Goal: Navigation & Orientation: Find specific page/section

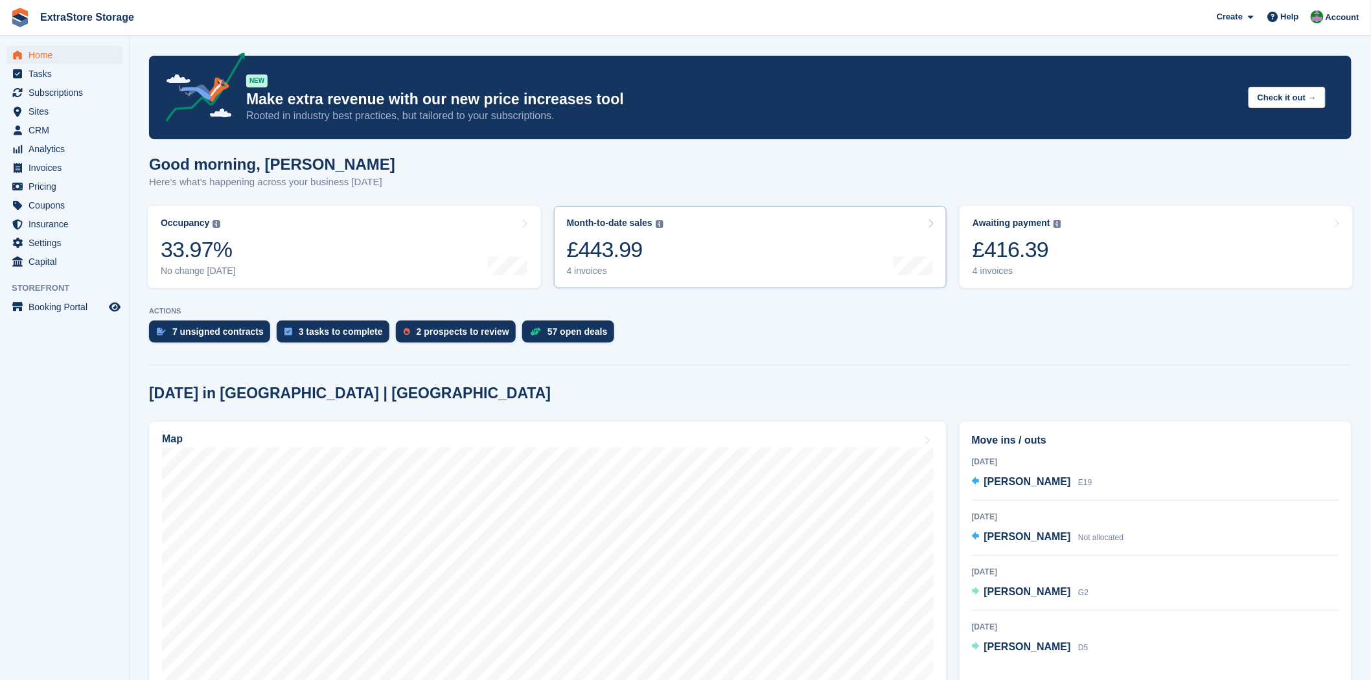
click at [624, 248] on div "£443.99" at bounding box center [615, 250] width 97 height 27
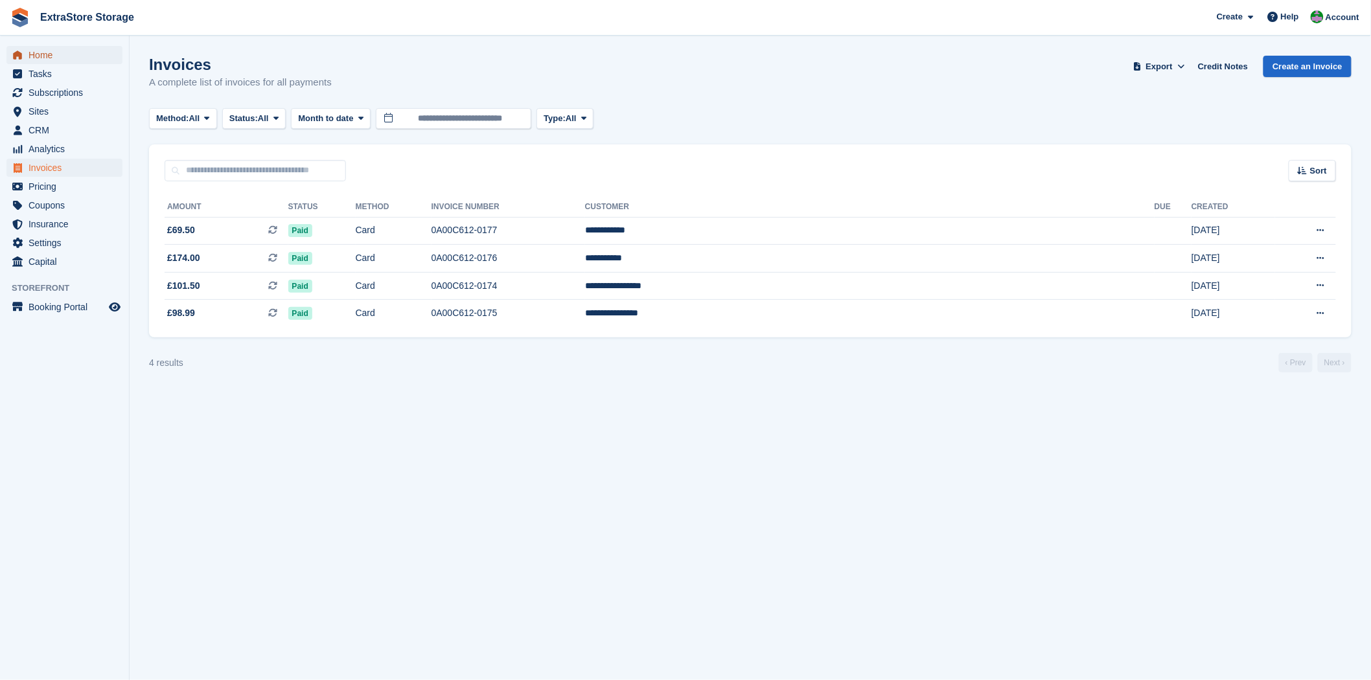
click at [44, 52] on span "Home" at bounding box center [68, 55] width 78 height 18
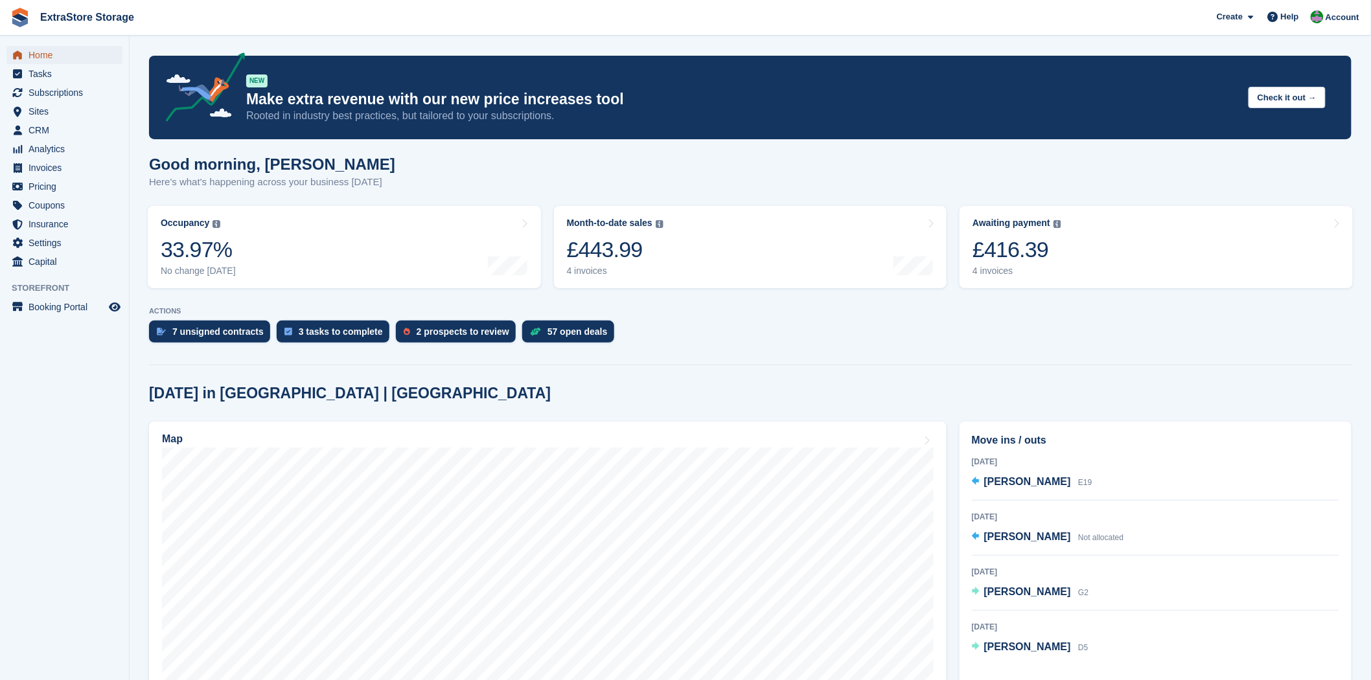
click at [49, 56] on span "Home" at bounding box center [68, 55] width 78 height 18
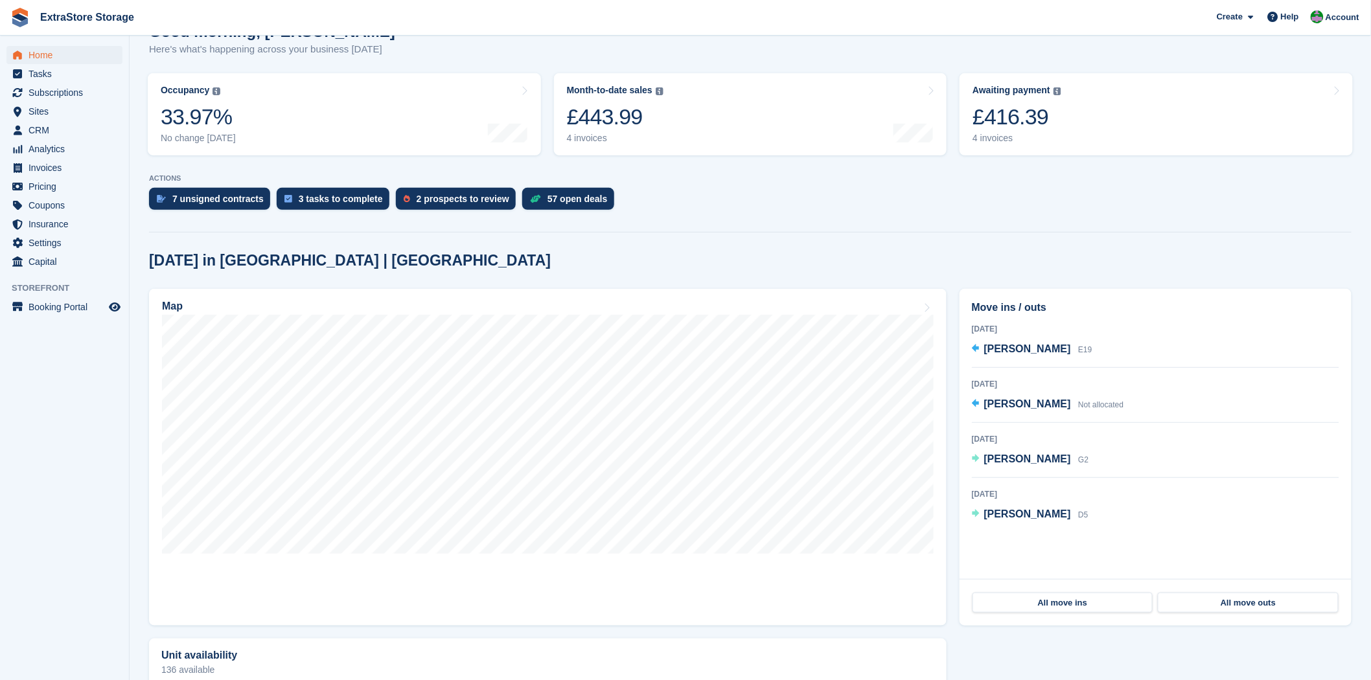
scroll to position [288, 0]
